Goal: Check status: Check status

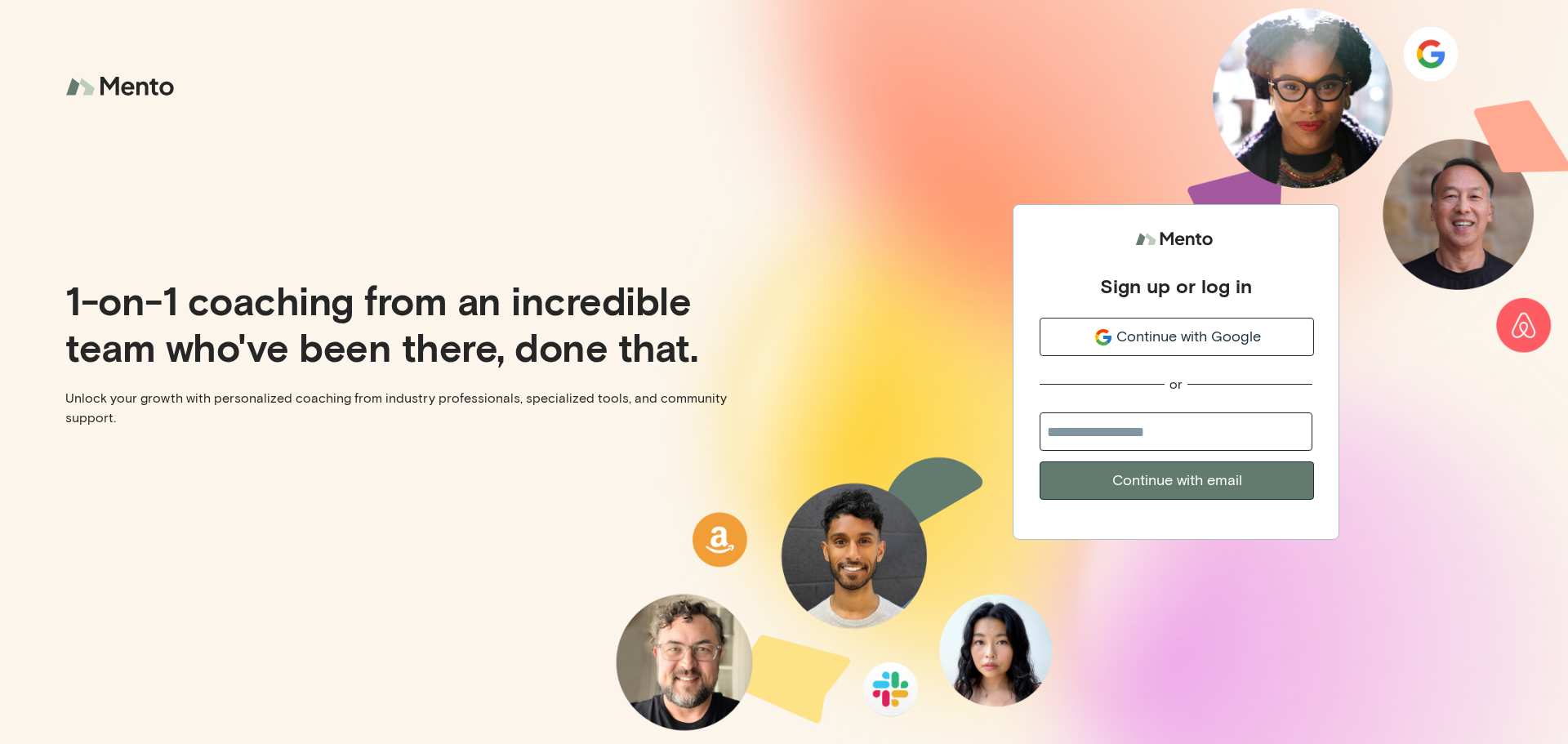
click at [1130, 434] on input "email" at bounding box center [1176, 432] width 273 height 39
type input "**********"
click at [1040, 462] on button "Continue with email" at bounding box center [1176, 481] width 275 height 39
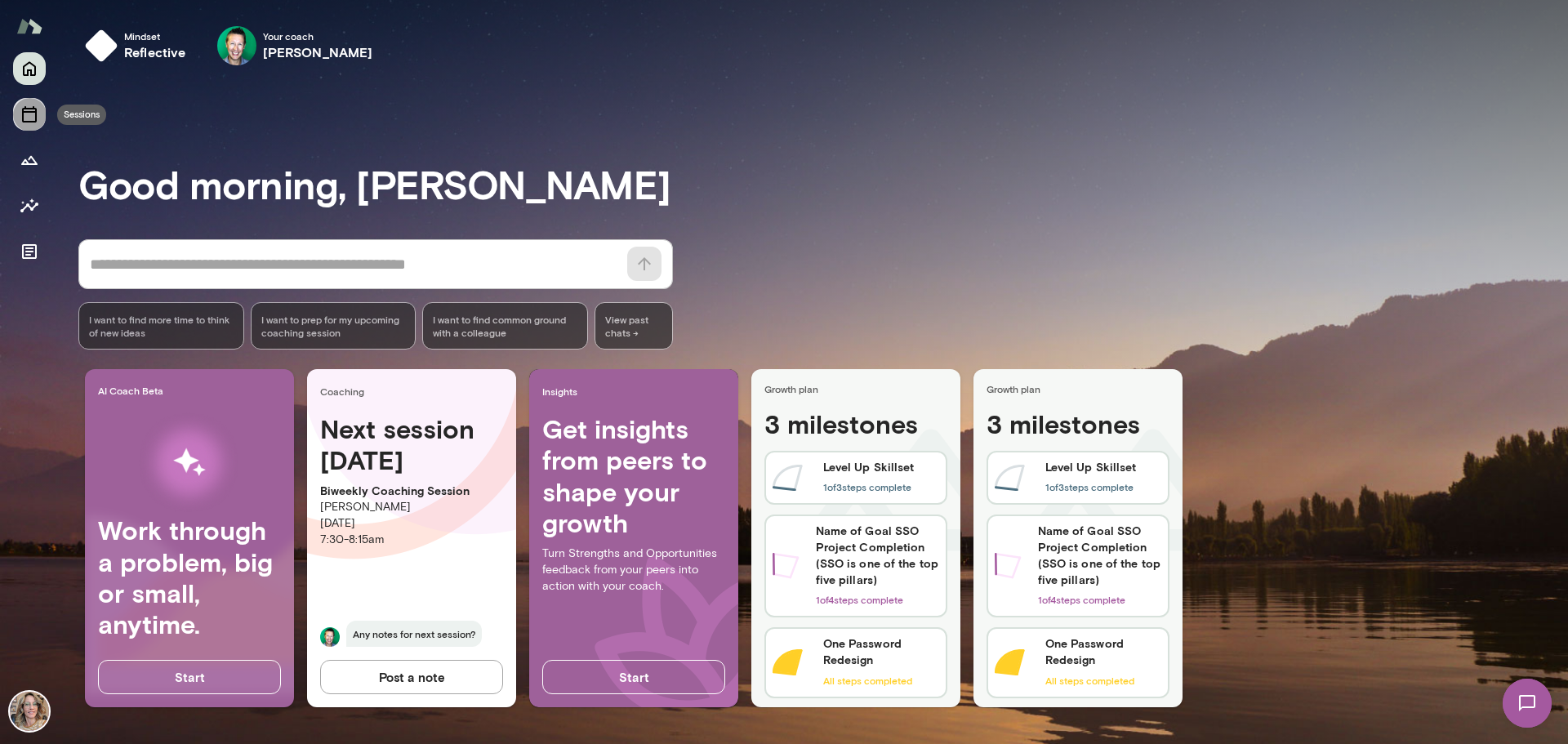
click at [27, 120] on icon "Sessions" at bounding box center [29, 114] width 19 height 19
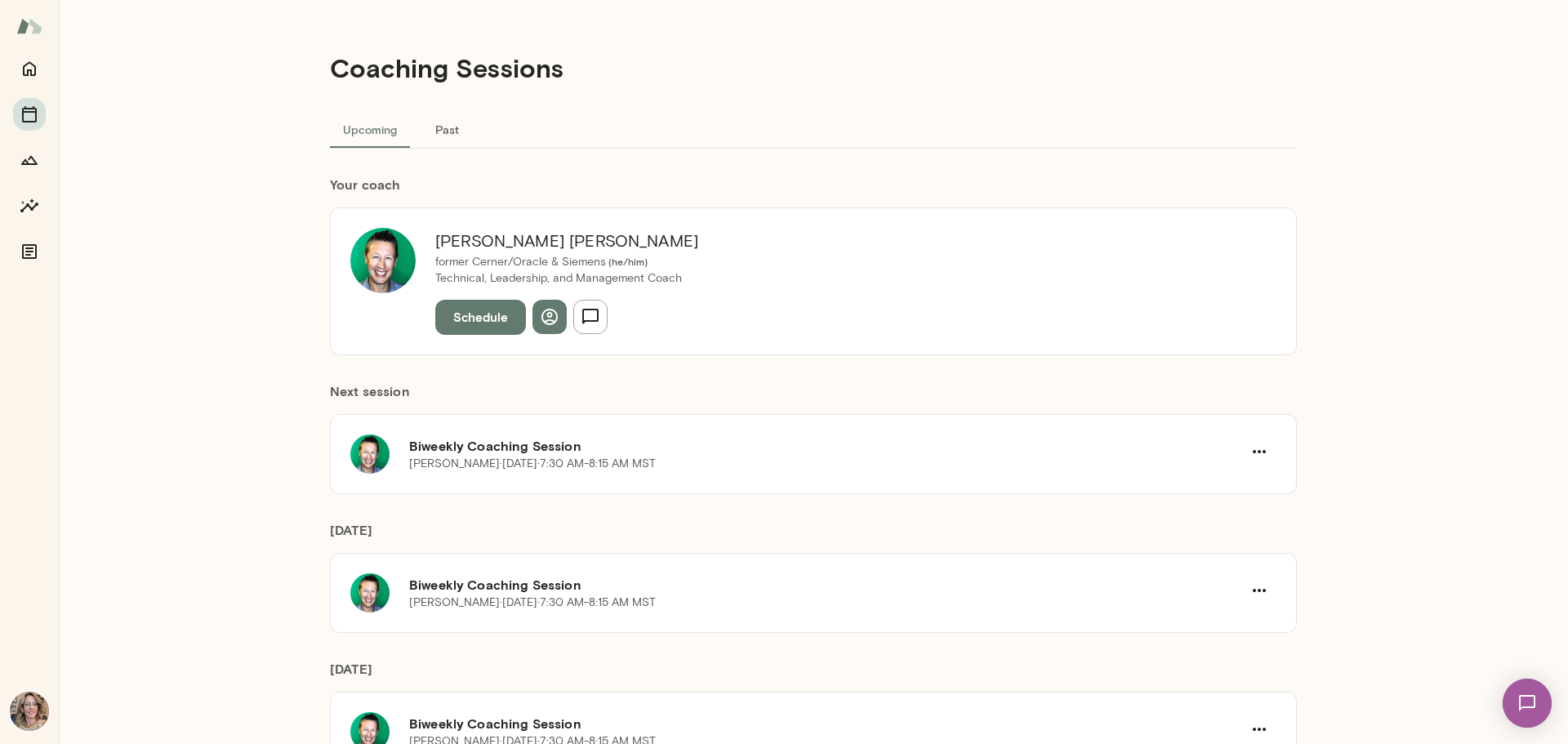
click at [449, 136] on button "Past" at bounding box center [446, 129] width 73 height 40
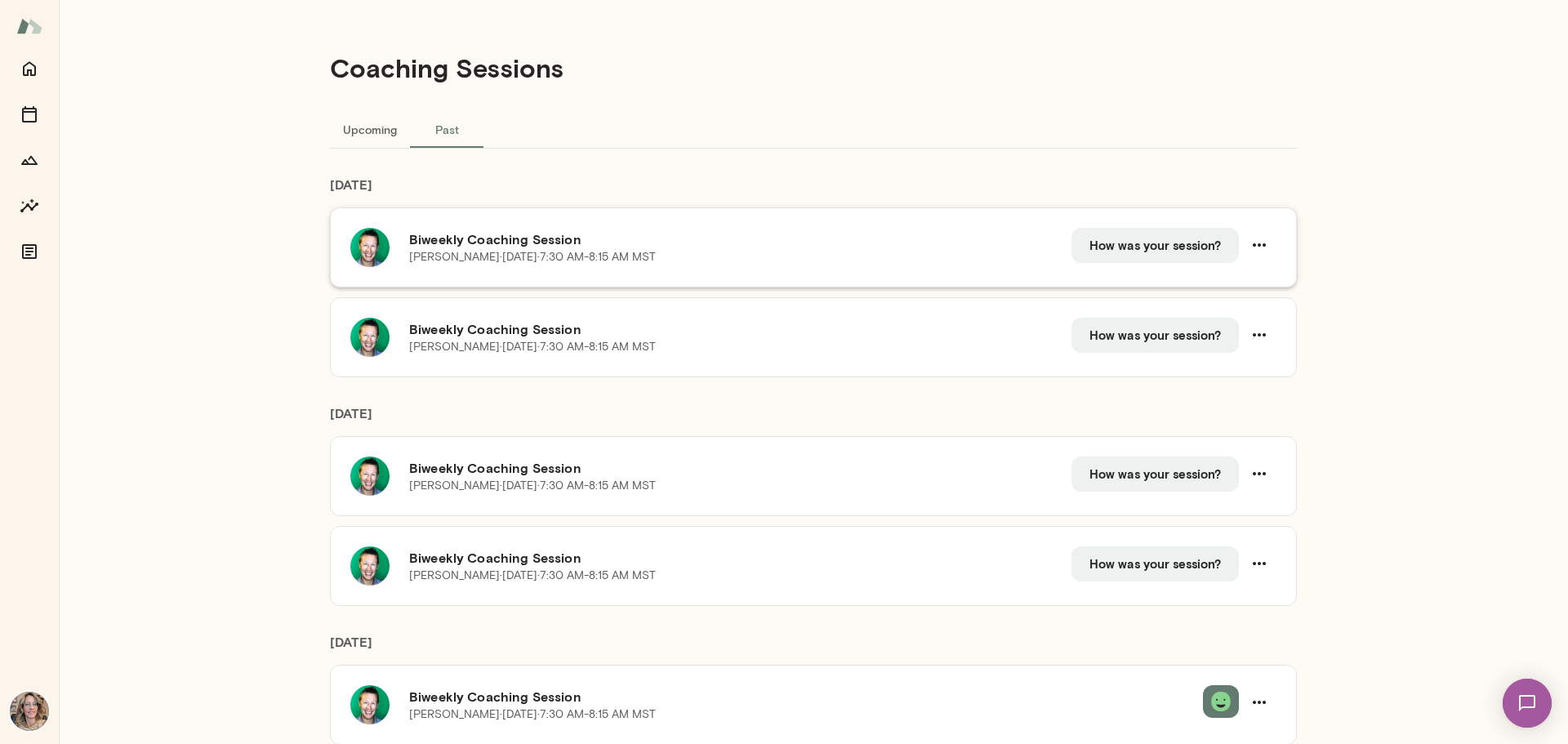
click at [526, 243] on h6 "Biweekly Coaching Session" at bounding box center [740, 239] width 662 height 19
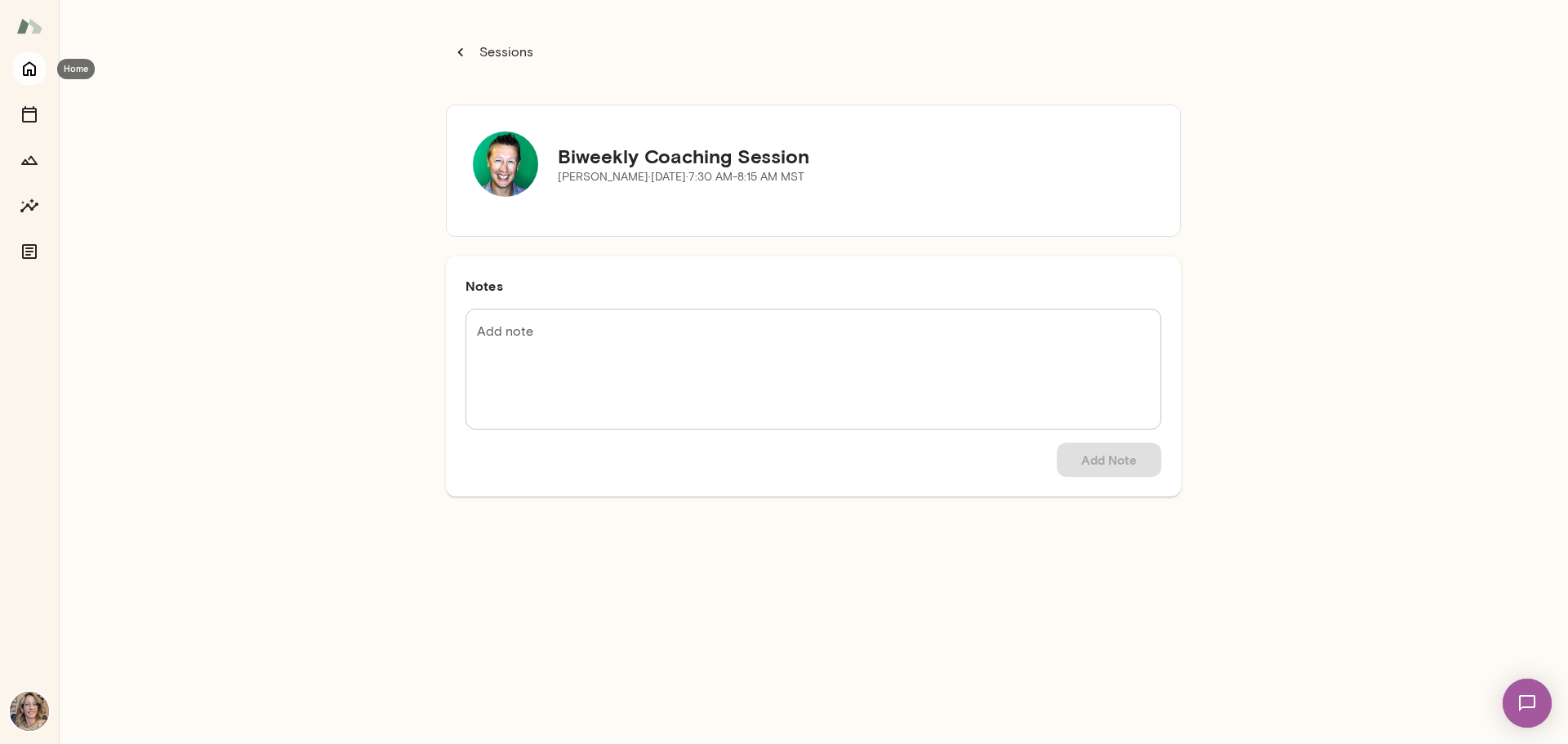
click at [25, 72] on icon "Home" at bounding box center [29, 68] width 19 height 19
